Goal: Task Accomplishment & Management: Manage account settings

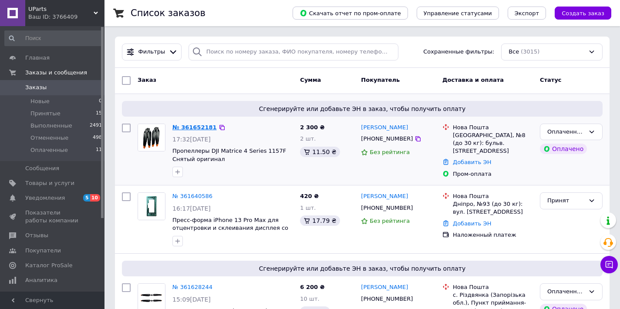
click at [191, 128] on link "№ 361652181" at bounding box center [194, 127] width 44 height 7
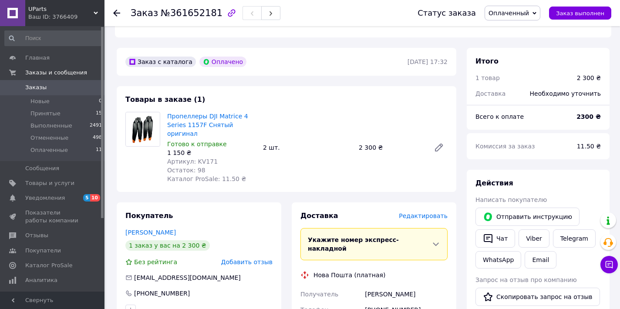
scroll to position [325, 0]
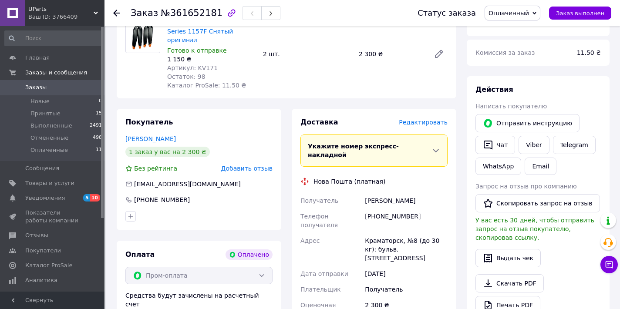
click at [380, 208] on div "[PHONE_NUMBER]" at bounding box center [406, 220] width 86 height 24
click at [381, 208] on div "[PHONE_NUMBER]" at bounding box center [406, 220] width 86 height 24
copy div "[PHONE_NUMBER]"
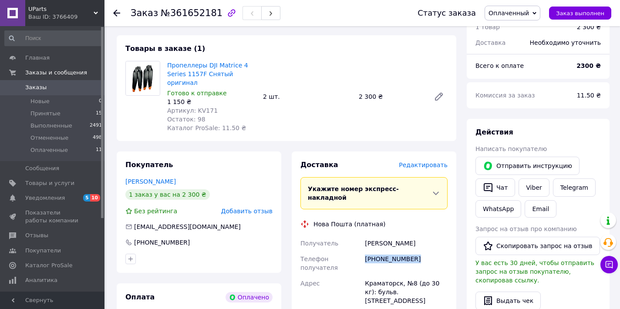
scroll to position [281, 0]
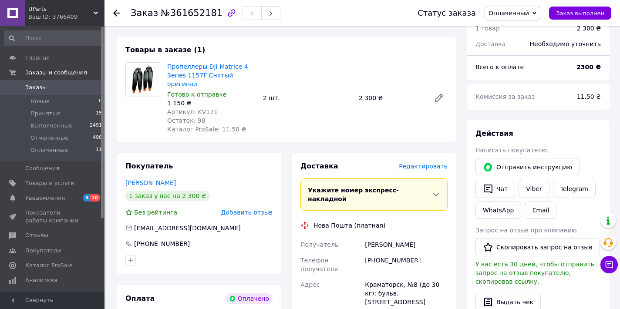
click at [370, 237] on div "Киселев Александр" at bounding box center [406, 245] width 86 height 16
click at [383, 237] on div "Киселев Александр" at bounding box center [406, 245] width 86 height 16
copy div "Киселев Александр"
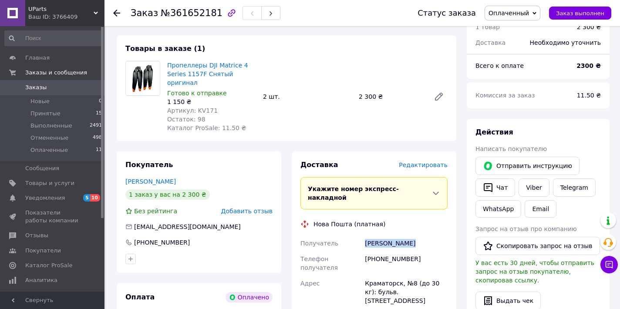
scroll to position [289, 0]
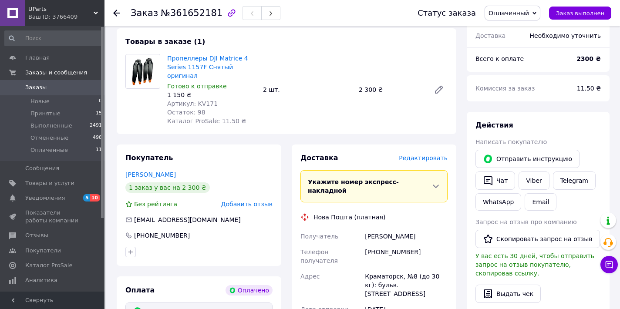
click at [393, 269] on div "Краматорск, №8 (до 30 кг): бульв. [STREET_ADDRESS]" at bounding box center [406, 285] width 86 height 33
copy div "Краматорск, №8 (до 30 кг): бульв. [STREET_ADDRESS]"
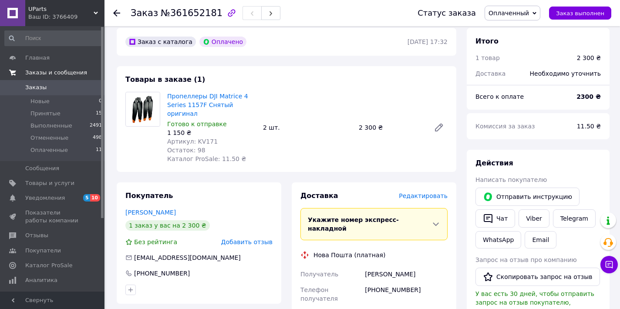
scroll to position [115, 0]
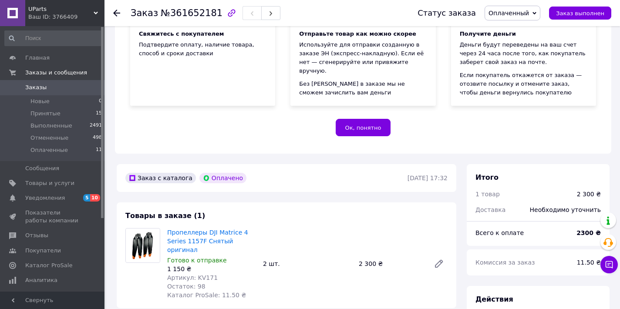
click at [87, 20] on div "Ваш ID: 3766409" at bounding box center [66, 17] width 76 height 8
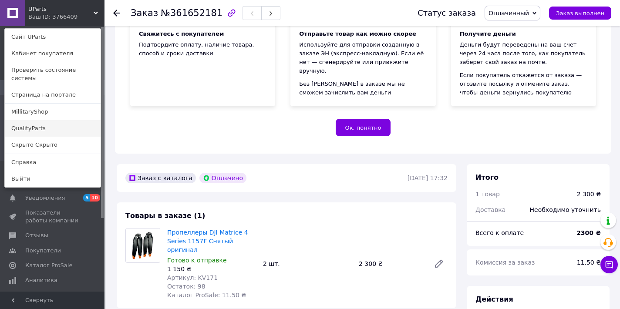
click at [38, 121] on link "QualityParts" at bounding box center [53, 128] width 96 height 17
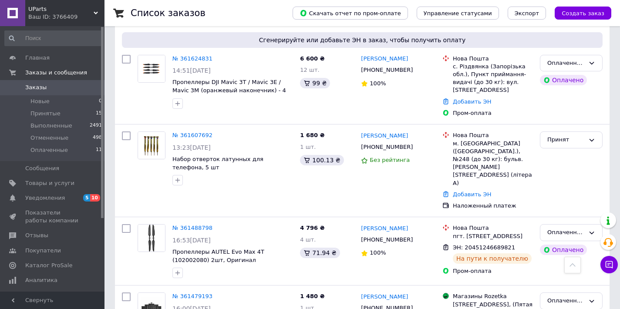
scroll to position [314, 0]
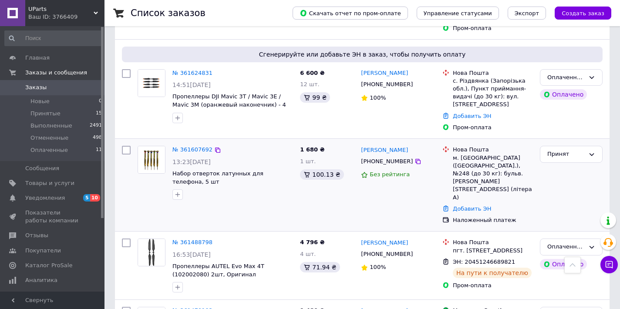
click at [467, 203] on div "Добавить ЭН" at bounding box center [493, 209] width 84 height 12
click at [465, 205] on link "Добавить ЭН" at bounding box center [472, 208] width 38 height 7
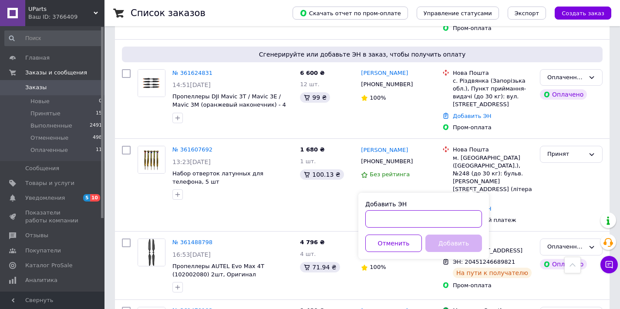
click at [394, 219] on input "Добавить ЭН" at bounding box center [423, 218] width 117 height 17
paste input "20451247313343"
click at [388, 216] on input "20451247313343" at bounding box center [423, 218] width 117 height 17
type input "20451247313343"
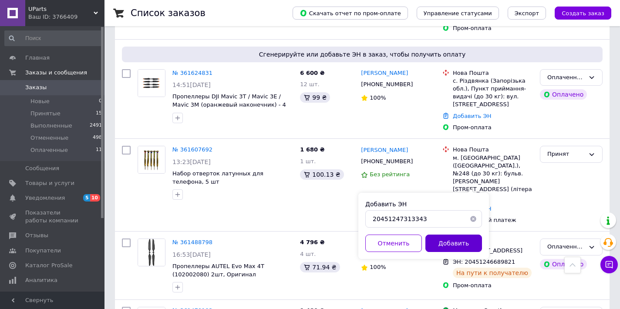
click at [460, 239] on button "Добавить" at bounding box center [453, 243] width 57 height 17
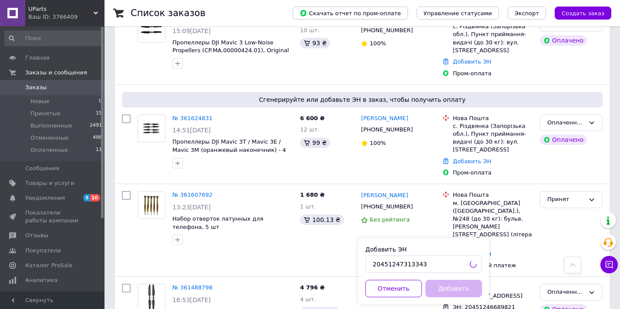
scroll to position [265, 0]
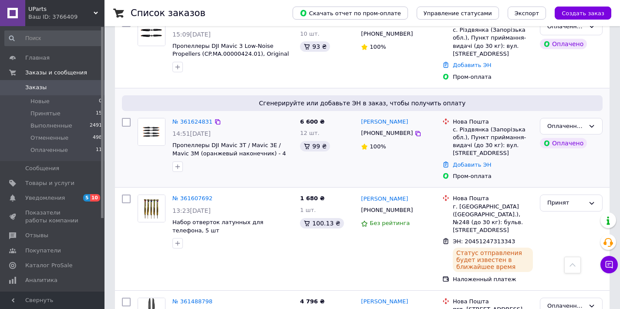
click at [470, 160] on div "Добавить ЭН" at bounding box center [493, 165] width 84 height 12
click at [457, 165] on link "Добавить ЭН" at bounding box center [472, 164] width 38 height 7
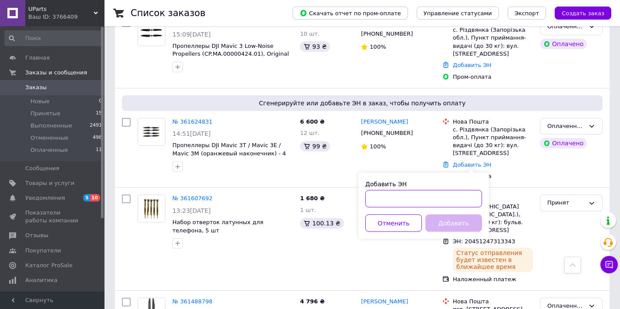
click at [389, 203] on input "Добавить ЭН" at bounding box center [423, 198] width 117 height 17
paste input "20451247235996"
click at [389, 198] on input "20451247235996" at bounding box center [423, 198] width 117 height 17
type input "20451247235996"
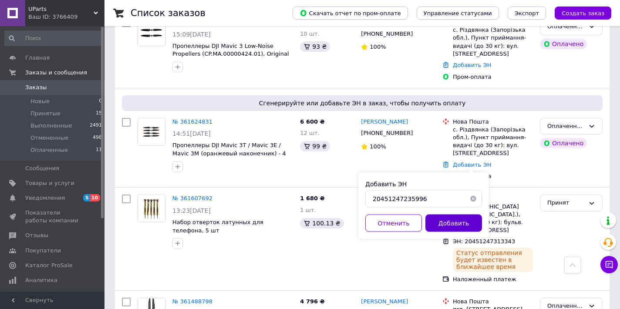
click at [445, 223] on button "Добавить" at bounding box center [453, 223] width 57 height 17
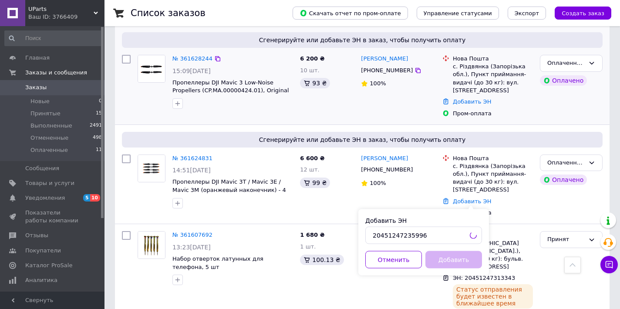
scroll to position [191, 0]
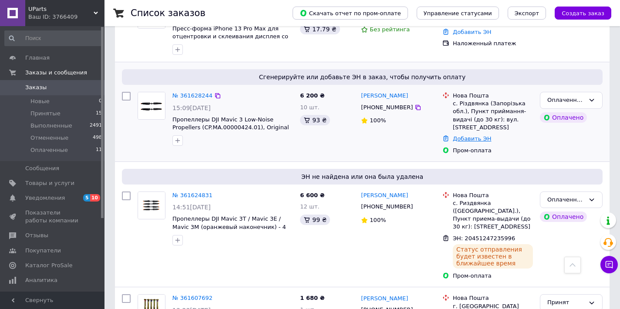
click at [456, 138] on link "Добавить ЭН" at bounding box center [472, 138] width 38 height 7
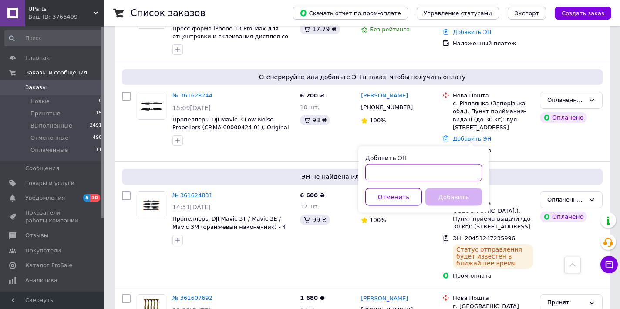
click at [399, 180] on input "Добавить ЭН" at bounding box center [423, 172] width 117 height 17
paste input "20451247293050"
click at [389, 171] on input "20451247293050" at bounding box center [423, 172] width 117 height 17
type input "20451247293050"
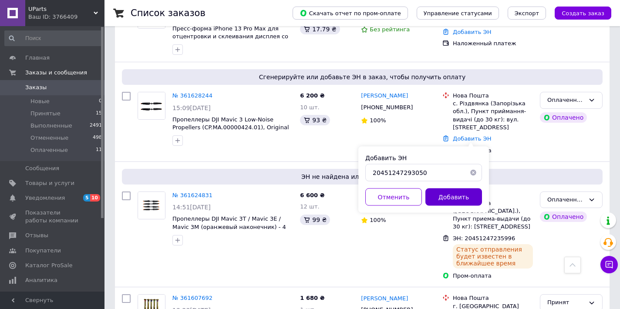
click at [462, 199] on button "Добавить" at bounding box center [453, 196] width 57 height 17
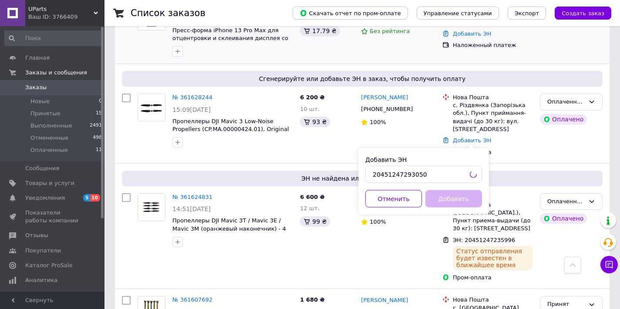
scroll to position [118, 0]
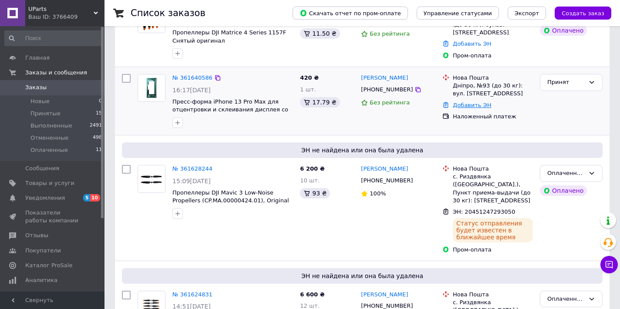
click at [477, 106] on link "Добавить ЭН" at bounding box center [472, 105] width 38 height 7
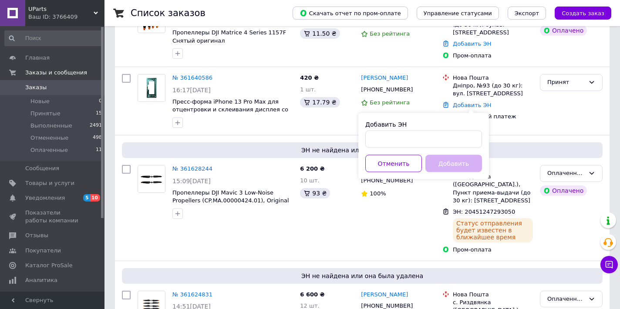
click at [397, 148] on div "Добавить ЭН Отменить Добавить" at bounding box center [423, 146] width 131 height 66
click at [393, 139] on input "Добавить ЭН" at bounding box center [423, 139] width 117 height 17
paste input "20451247399823"
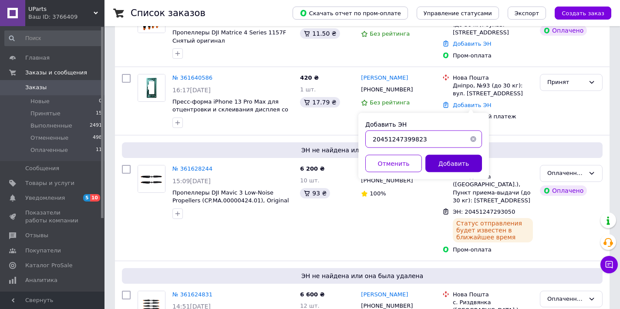
type input "20451247399823"
click at [440, 158] on button "Добавить" at bounding box center [453, 163] width 57 height 17
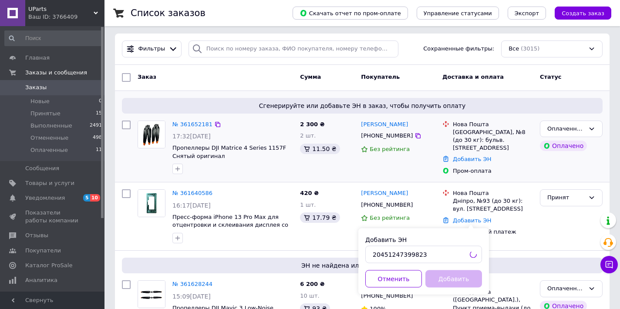
scroll to position [0, 0]
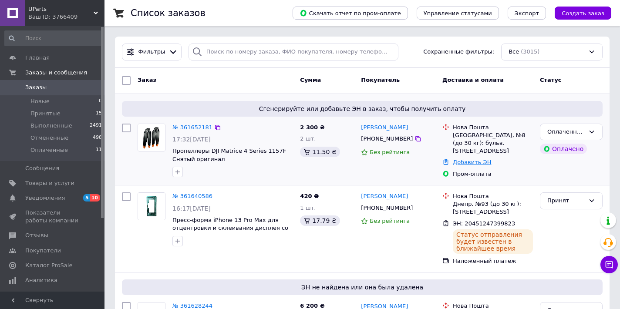
click at [476, 159] on link "Добавить ЭН" at bounding box center [472, 162] width 38 height 7
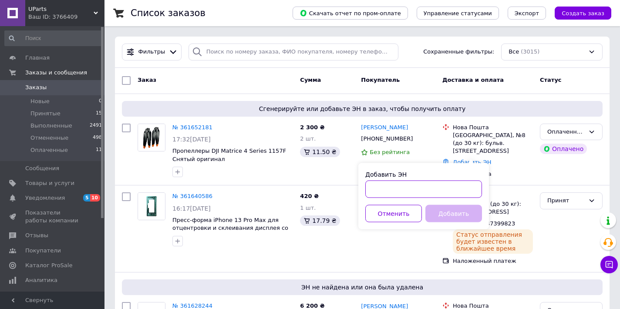
click at [403, 185] on input "Добавить ЭН" at bounding box center [423, 189] width 117 height 17
paste input "20451247435325"
click at [389, 190] on input "20451247435325" at bounding box center [423, 189] width 117 height 17
type input "20451247435325"
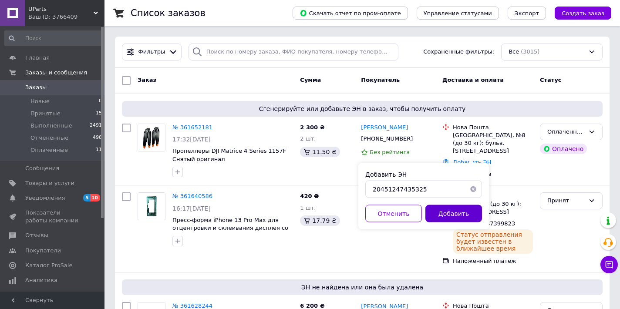
drag, startPoint x: 463, startPoint y: 217, endPoint x: 454, endPoint y: 213, distance: 9.4
click at [463, 217] on button "Добавить" at bounding box center [453, 213] width 57 height 17
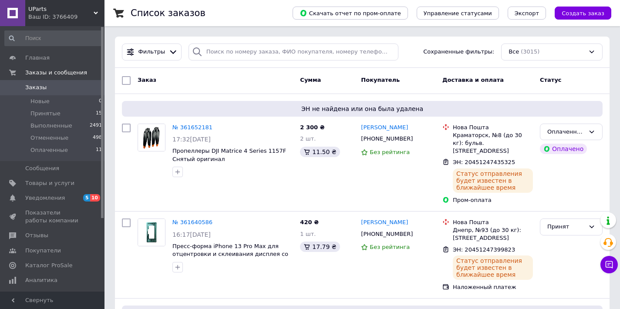
click at [98, 21] on div "UParts Ваш ID: 3766409" at bounding box center [64, 13] width 79 height 26
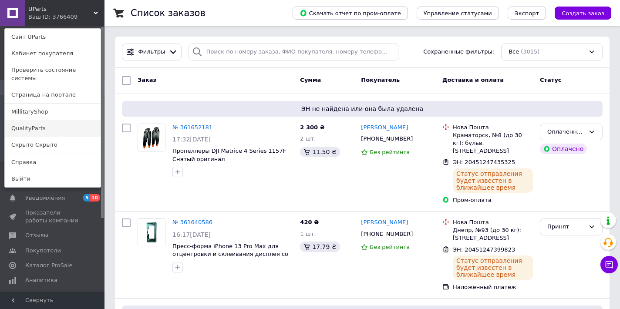
click at [56, 124] on link "QualityParts" at bounding box center [53, 128] width 96 height 17
